Goal: Task Accomplishment & Management: Manage account settings

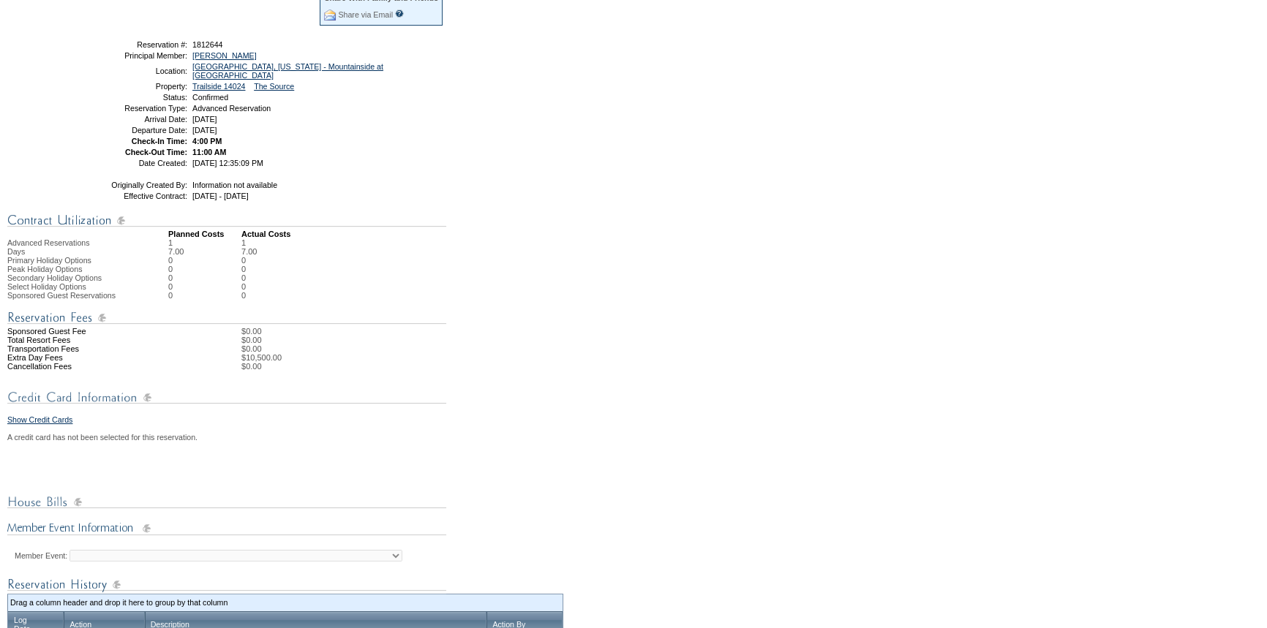
scroll to position [80, 0]
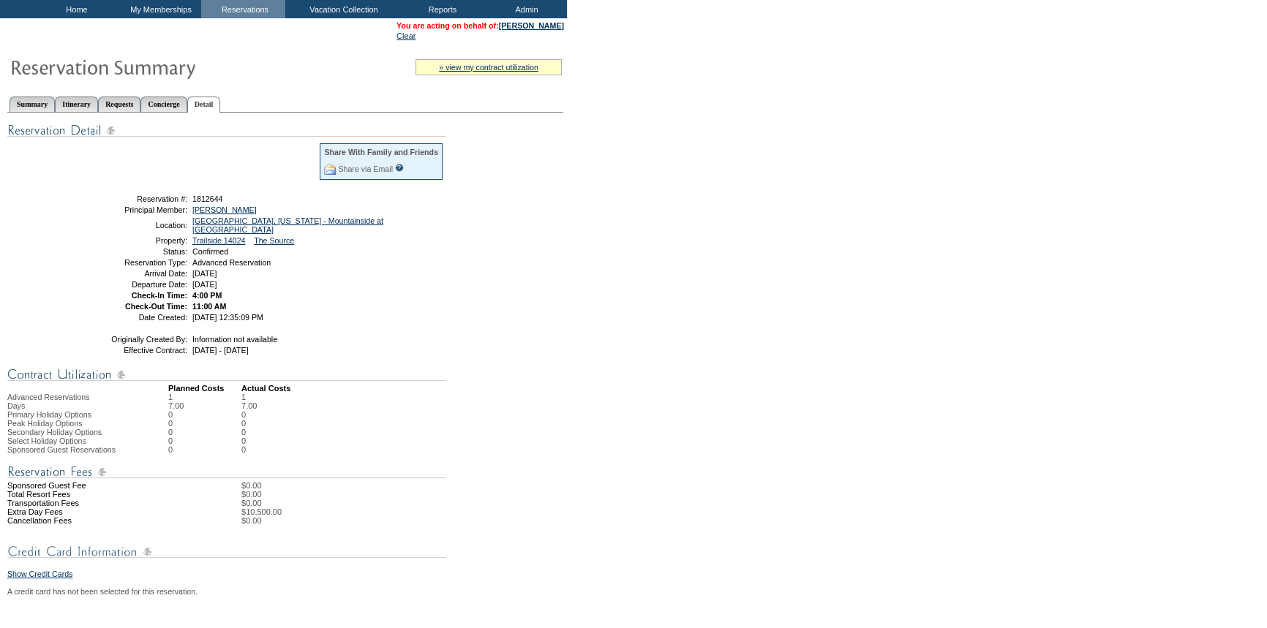
click at [106, 261] on table "Share With Family and Friends Share via Email Share Reservation Information Ple…" at bounding box center [263, 232] width 366 height 184
drag, startPoint x: 23, startPoint y: 96, endPoint x: 101, endPoint y: 108, distance: 79.1
click at [23, 97] on link "Summary" at bounding box center [32, 104] width 45 height 15
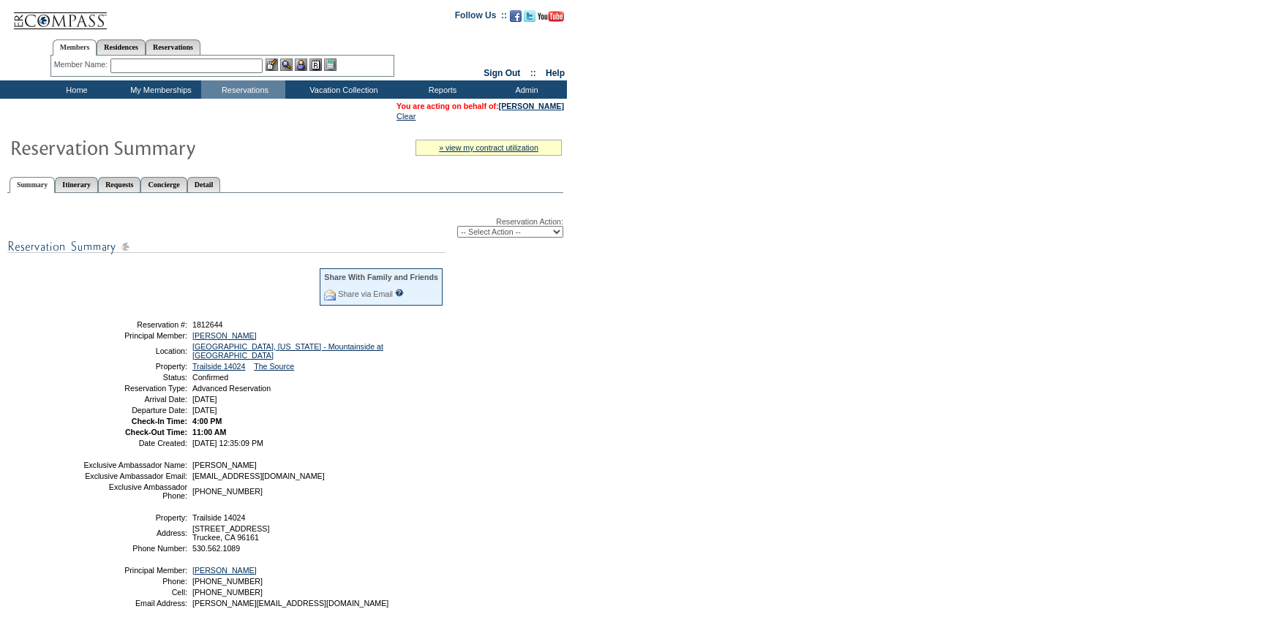
scroll to position [80, 0]
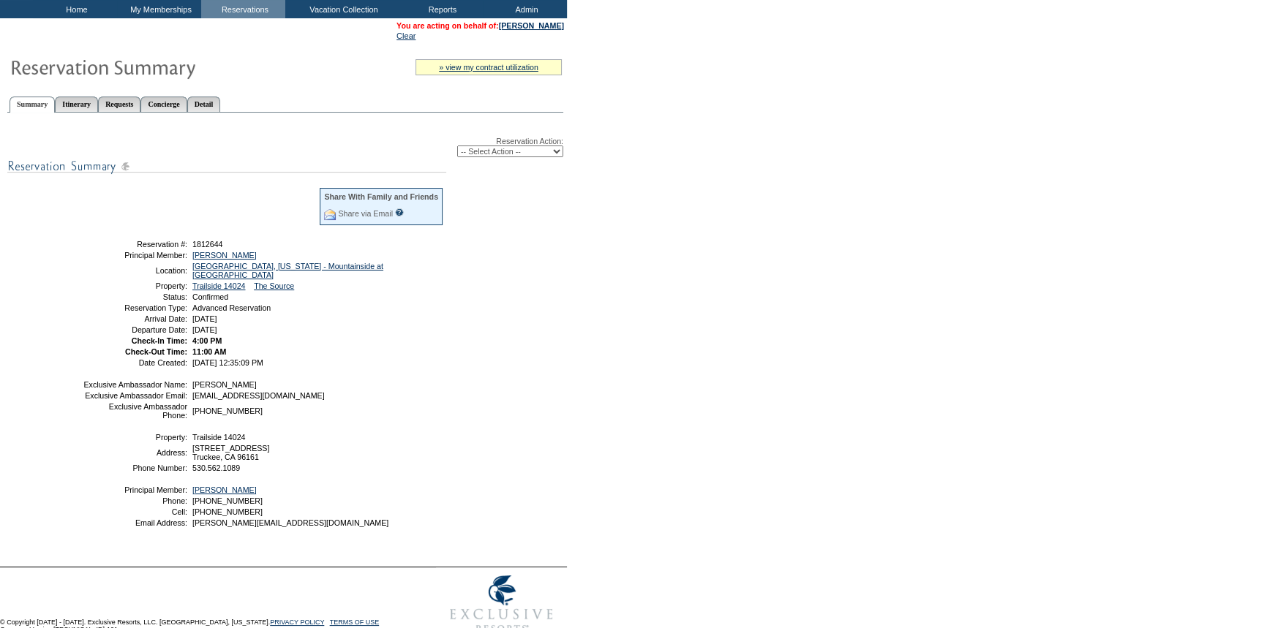
click at [495, 151] on select "-- Select Action -- Modify Reservation Dates Modify Reservation Cost Modify Occ…" at bounding box center [510, 152] width 106 height 12
select select "CancelRes"
click at [457, 146] on select "-- Select Action -- Modify Reservation Dates Modify Reservation Cost Modify Occ…" at bounding box center [510, 152] width 106 height 12
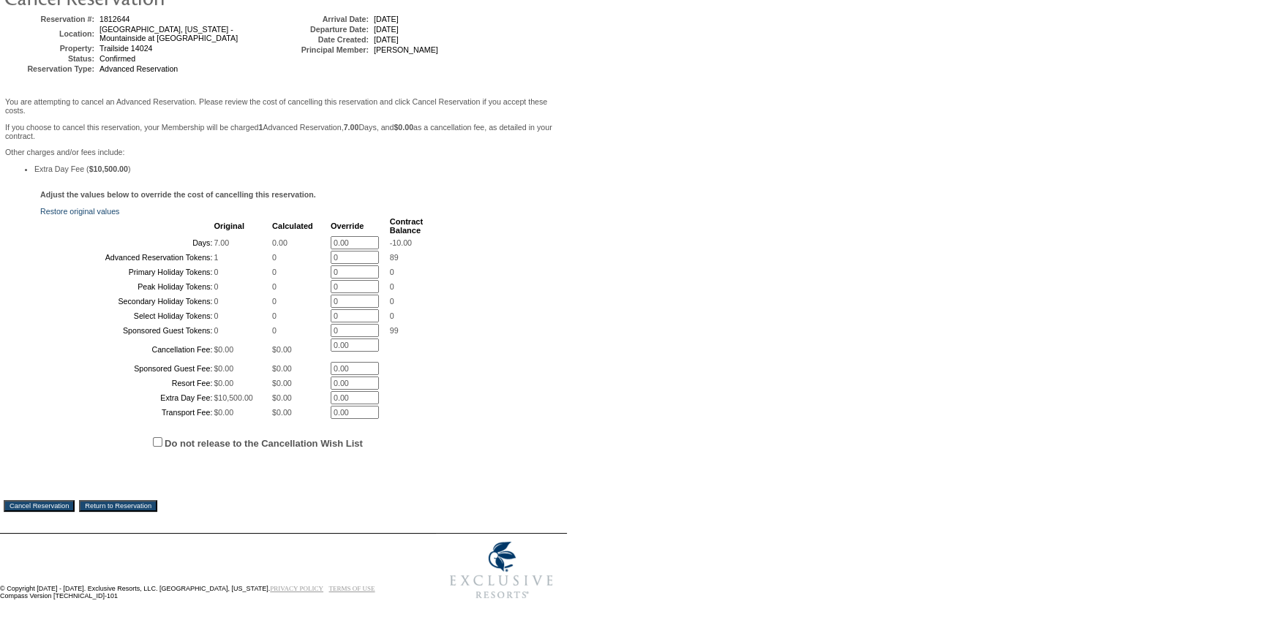
scroll to position [267, 0]
click at [60, 506] on input "Cancel Reservation" at bounding box center [39, 506] width 71 height 12
